Goal: Task Accomplishment & Management: Manage account settings

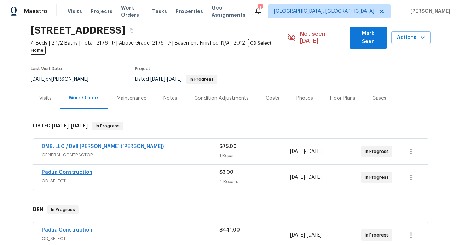
scroll to position [25, 0]
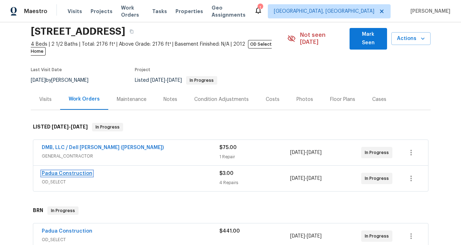
click at [68, 171] on link "Padua Construction" at bounding box center [67, 173] width 51 height 5
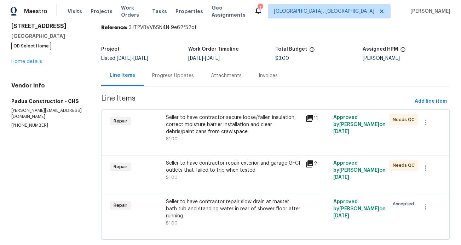
scroll to position [30, 0]
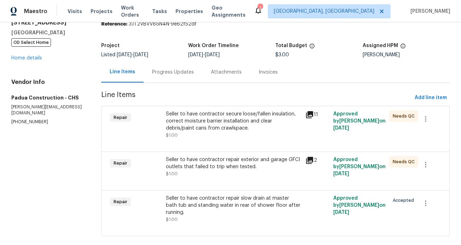
click at [309, 115] on icon at bounding box center [309, 114] width 7 height 7
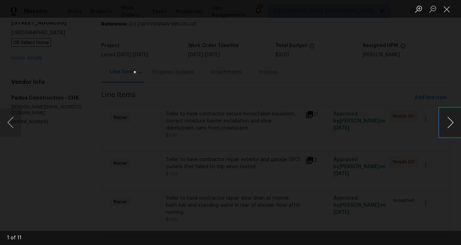
click at [452, 120] on button "Next image" at bounding box center [449, 122] width 21 height 28
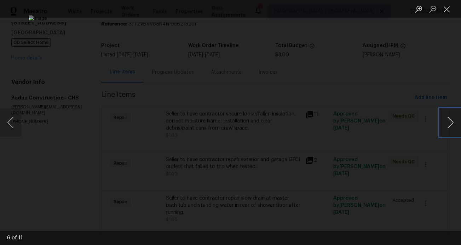
click at [452, 120] on button "Next image" at bounding box center [449, 122] width 21 height 28
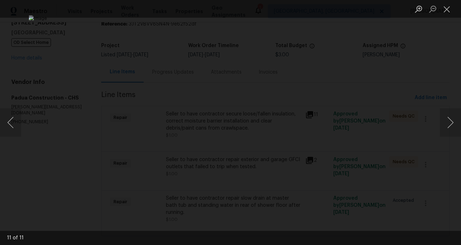
click at [413, 158] on div "Lightbox" at bounding box center [230, 122] width 461 height 245
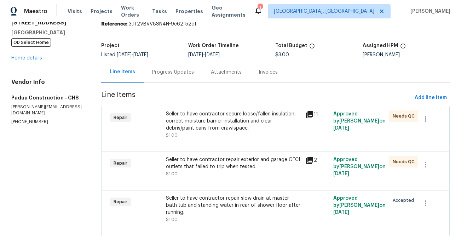
click at [310, 159] on icon at bounding box center [309, 160] width 7 height 7
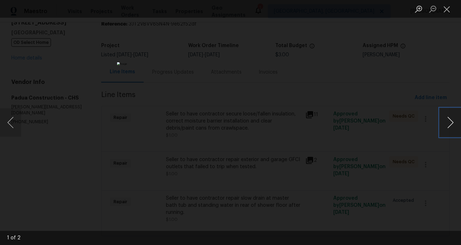
click at [446, 120] on button "Next image" at bounding box center [449, 122] width 21 height 28
click at [383, 136] on div "Lightbox" at bounding box center [230, 122] width 461 height 245
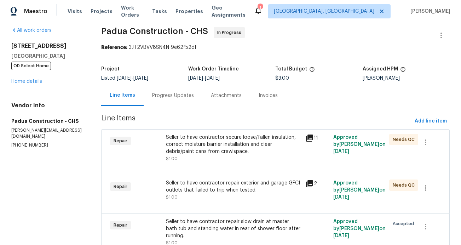
scroll to position [0, 0]
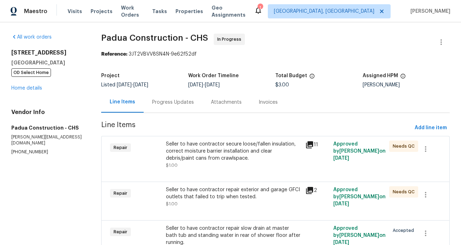
click at [177, 101] on div "Progress Updates" at bounding box center [173, 102] width 42 height 7
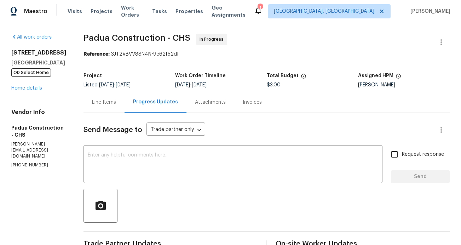
click at [195, 102] on div "Attachments" at bounding box center [210, 102] width 31 height 7
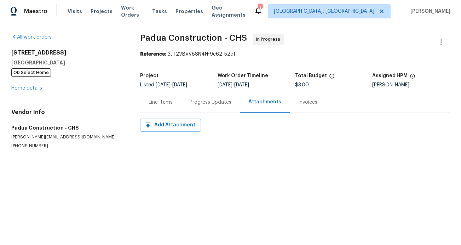
click at [156, 103] on div "Line Items" at bounding box center [160, 102] width 24 height 7
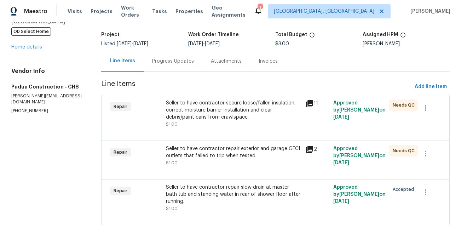
scroll to position [33, 0]
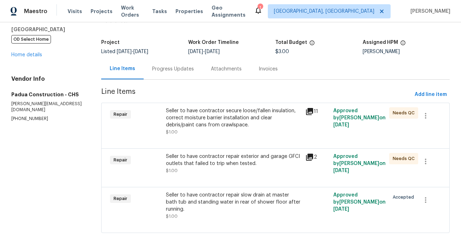
click at [178, 70] on div "Progress Updates" at bounding box center [173, 68] width 42 height 7
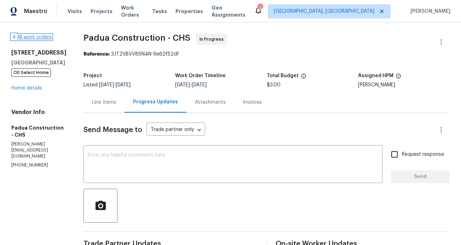
click at [15, 39] on icon at bounding box center [14, 37] width 6 height 6
